Goal: Task Accomplishment & Management: Complete application form

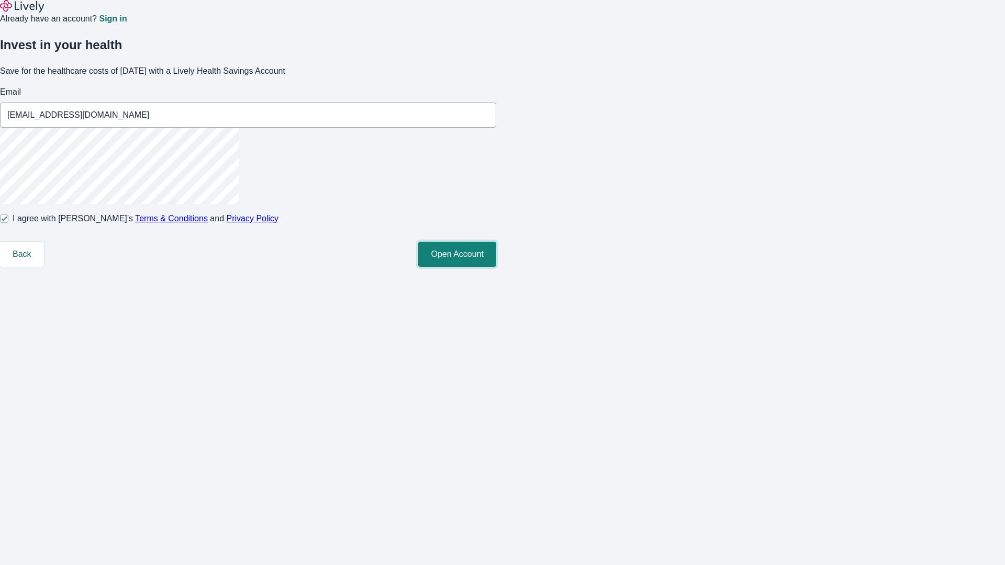
click at [496, 267] on button "Open Account" at bounding box center [457, 254] width 78 height 25
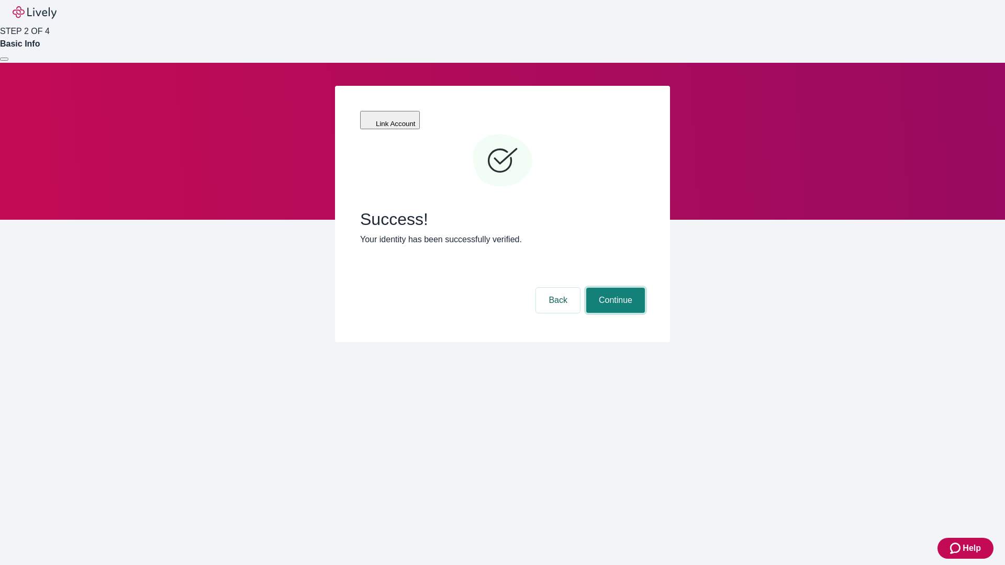
click at [614, 288] on button "Continue" at bounding box center [615, 300] width 59 height 25
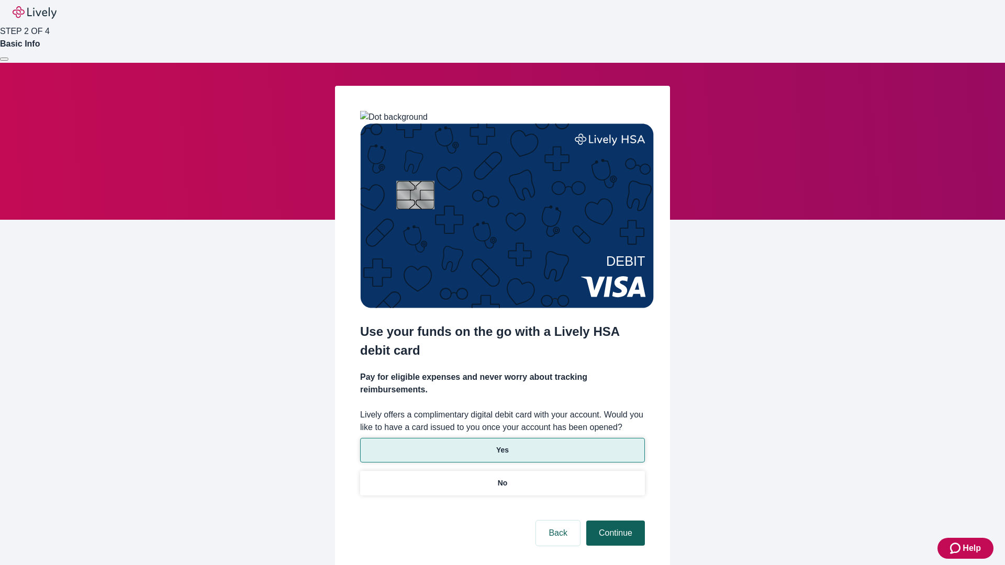
click at [502, 445] on p "Yes" at bounding box center [502, 450] width 13 height 11
click at [614, 521] on button "Continue" at bounding box center [615, 533] width 59 height 25
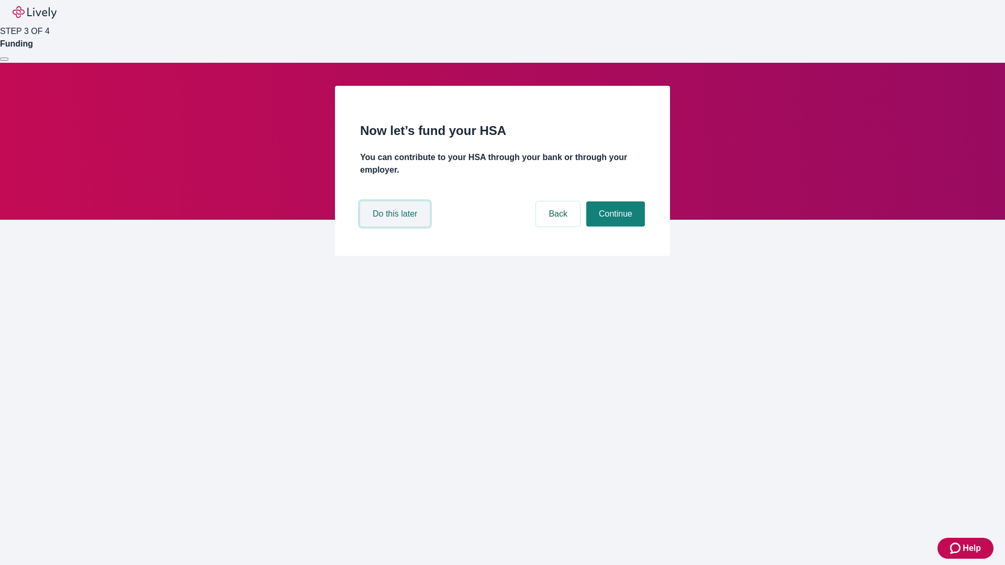
click at [396, 227] on button "Do this later" at bounding box center [395, 213] width 70 height 25
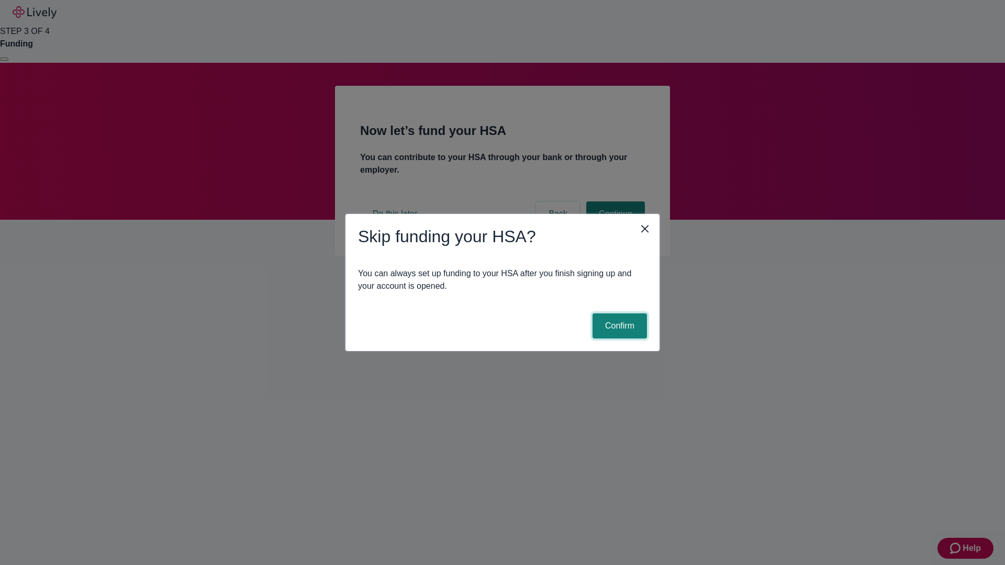
click at [618, 326] on button "Confirm" at bounding box center [619, 325] width 54 height 25
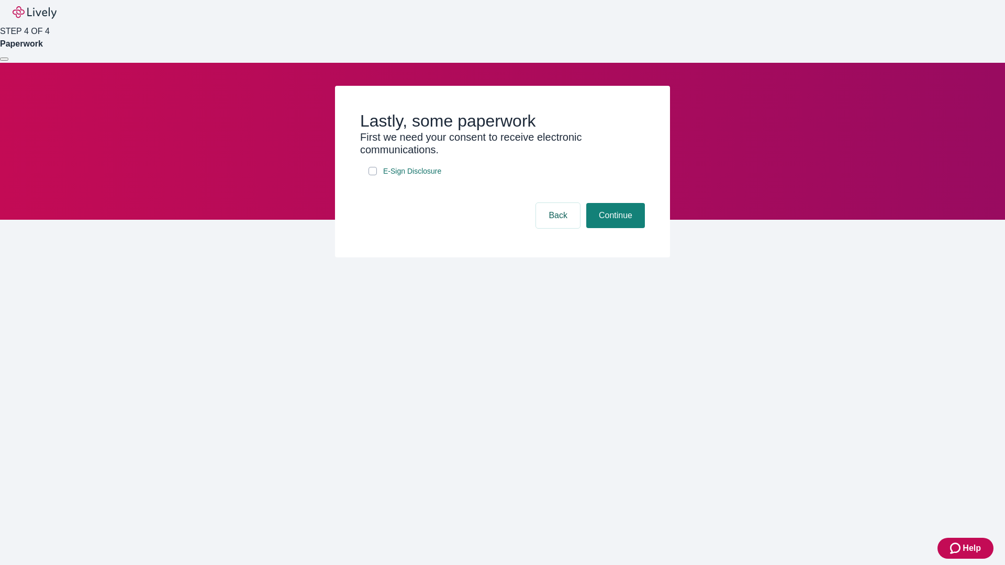
click at [373, 175] on input "E-Sign Disclosure" at bounding box center [372, 171] width 8 height 8
checkbox input "true"
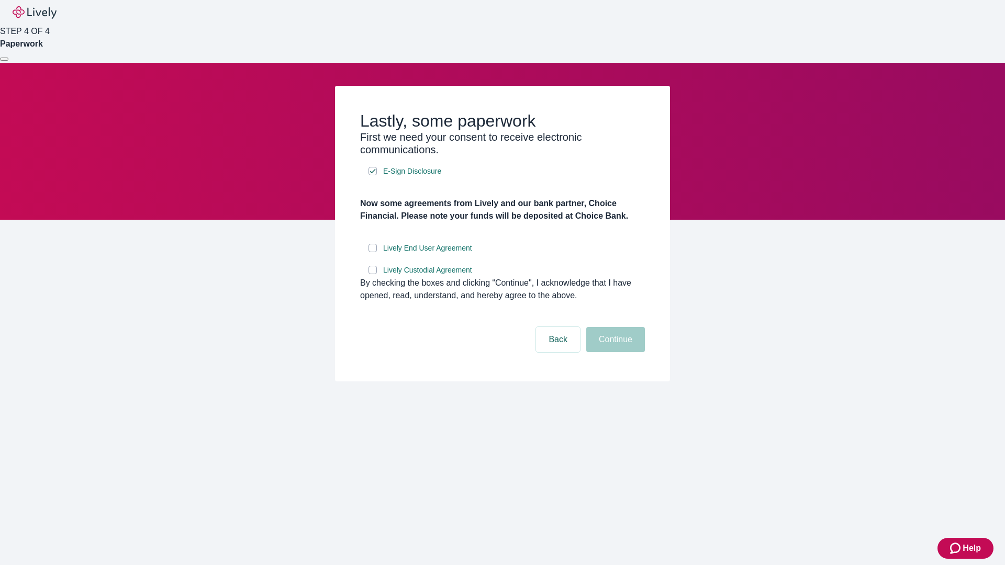
click at [373, 252] on input "Lively End User Agreement" at bounding box center [372, 248] width 8 height 8
checkbox input "true"
click at [373, 274] on input "Lively Custodial Agreement" at bounding box center [372, 270] width 8 height 8
checkbox input "true"
click at [614, 352] on button "Continue" at bounding box center [615, 339] width 59 height 25
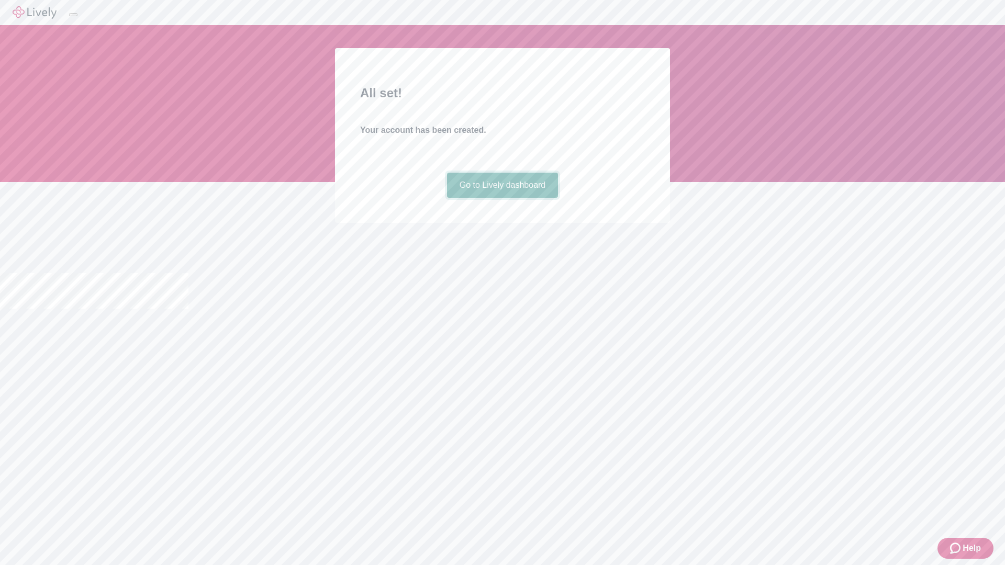
click at [502, 198] on link "Go to Lively dashboard" at bounding box center [502, 185] width 111 height 25
